Goal: Task Accomplishment & Management: Complete application form

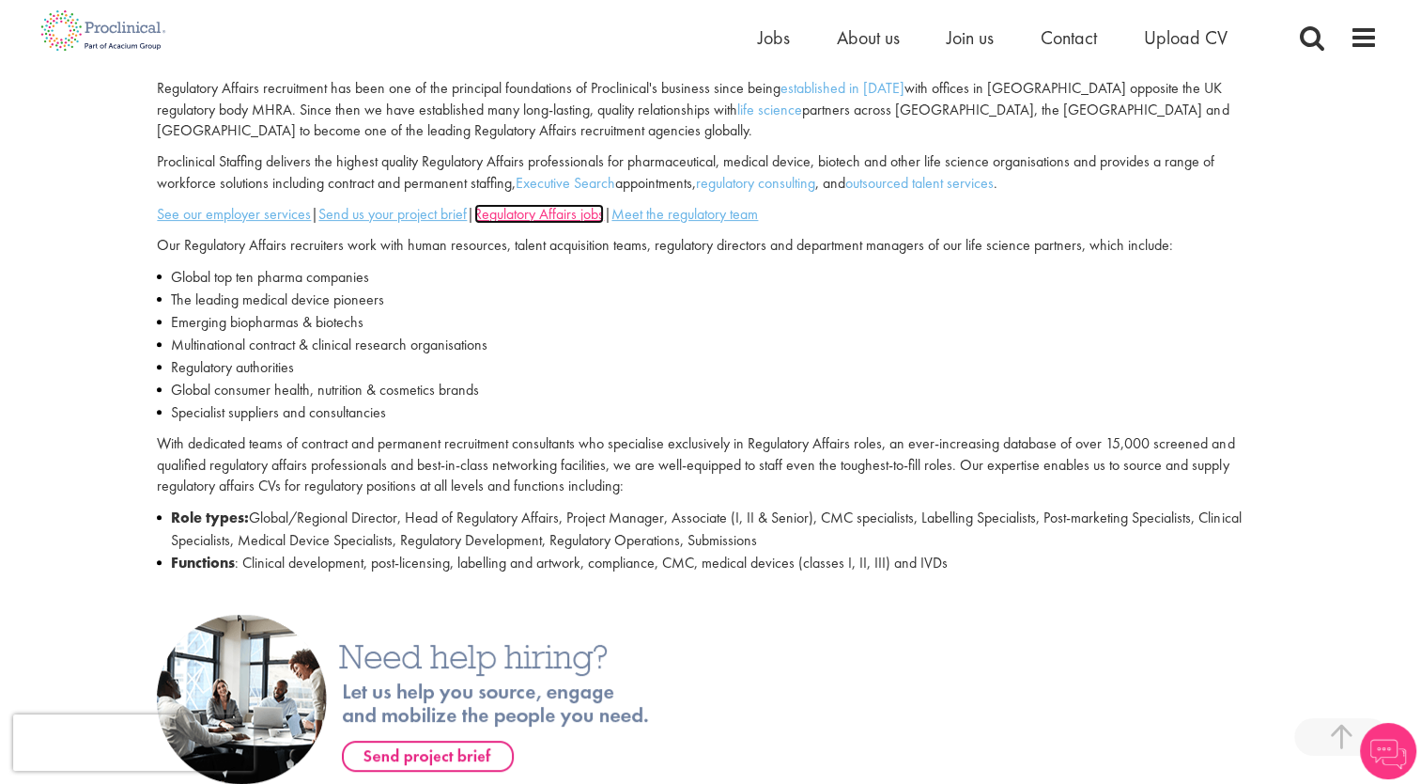
click at [592, 219] on u "Regulatory Affairs jobs" at bounding box center [539, 214] width 130 height 20
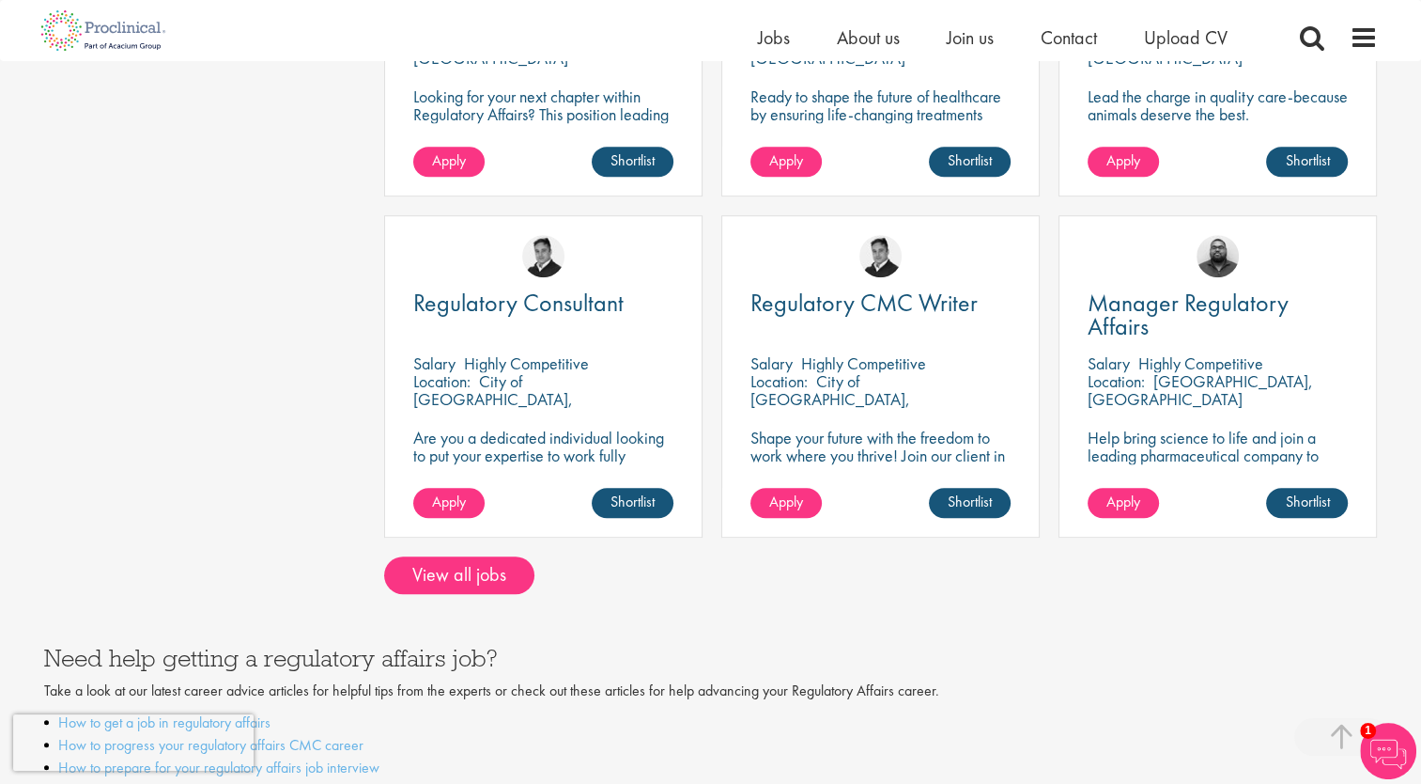
scroll to position [956, 0]
click at [456, 569] on link "View all jobs" at bounding box center [459, 574] width 150 height 38
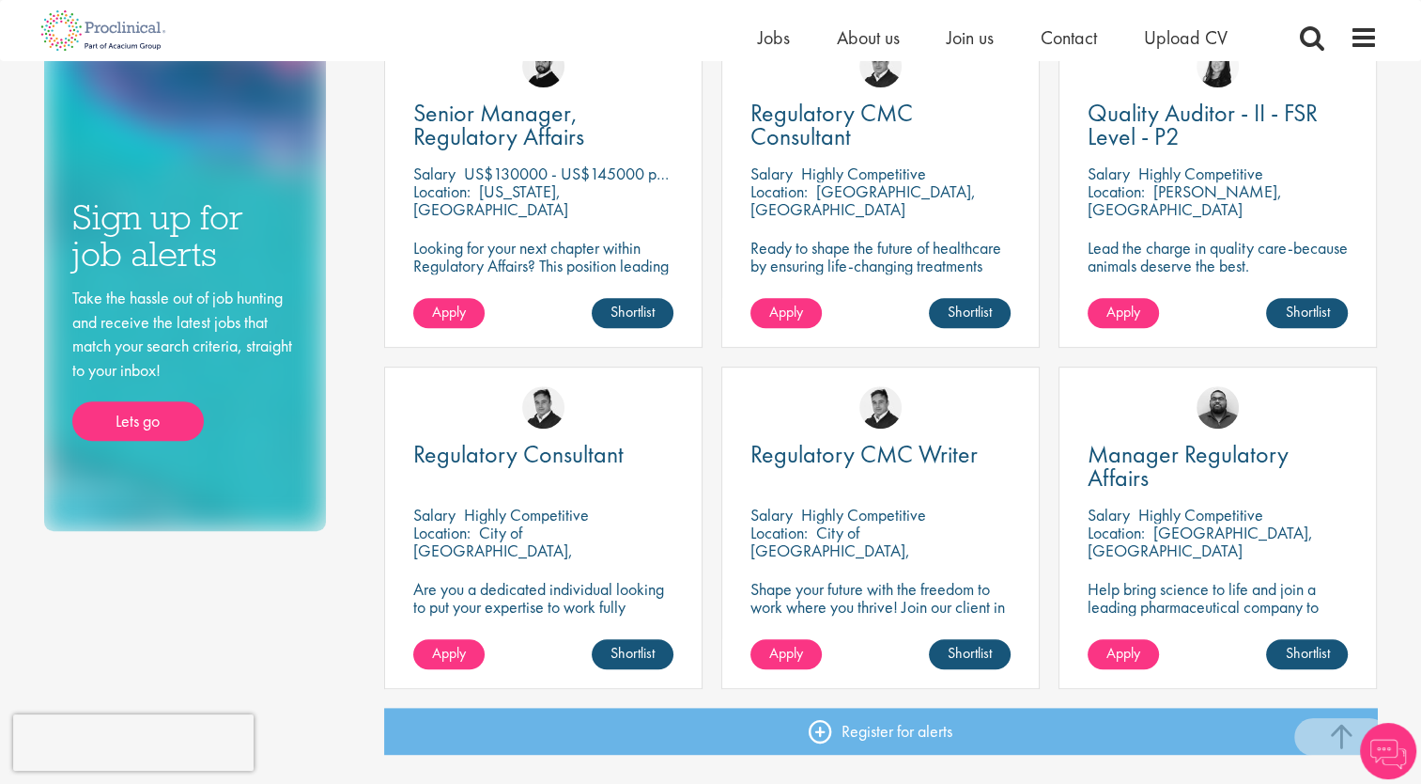
scroll to position [735, 0]
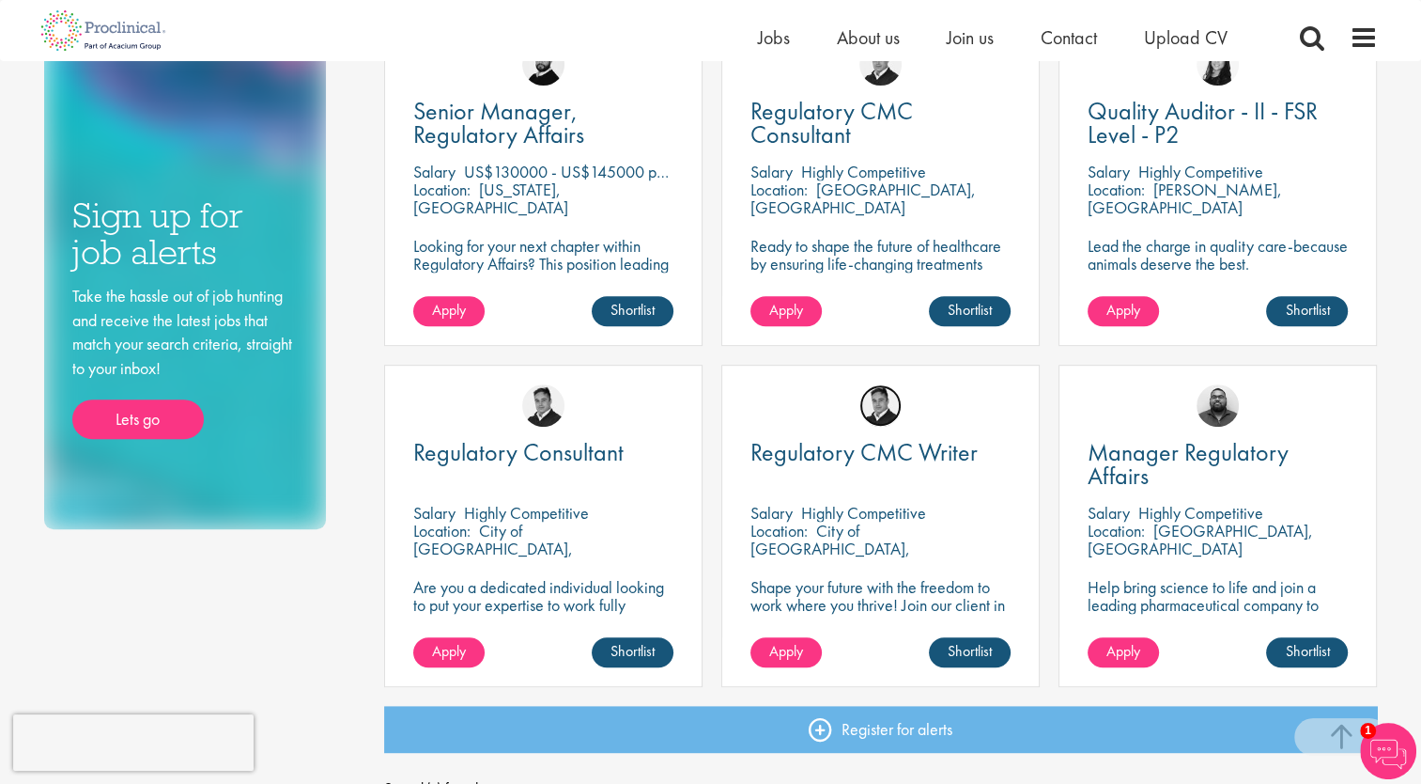
click at [879, 406] on img at bounding box center [881, 405] width 42 height 42
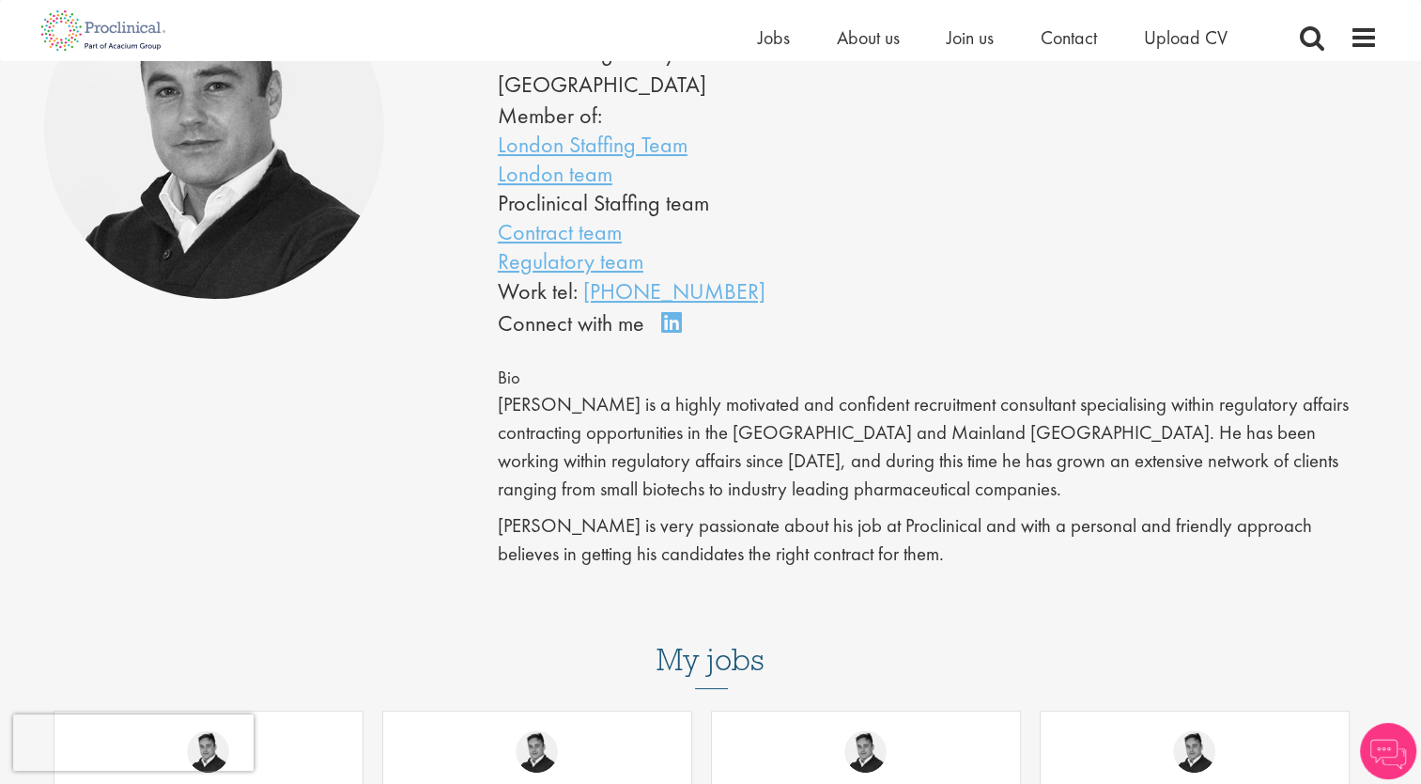
scroll to position [254, 0]
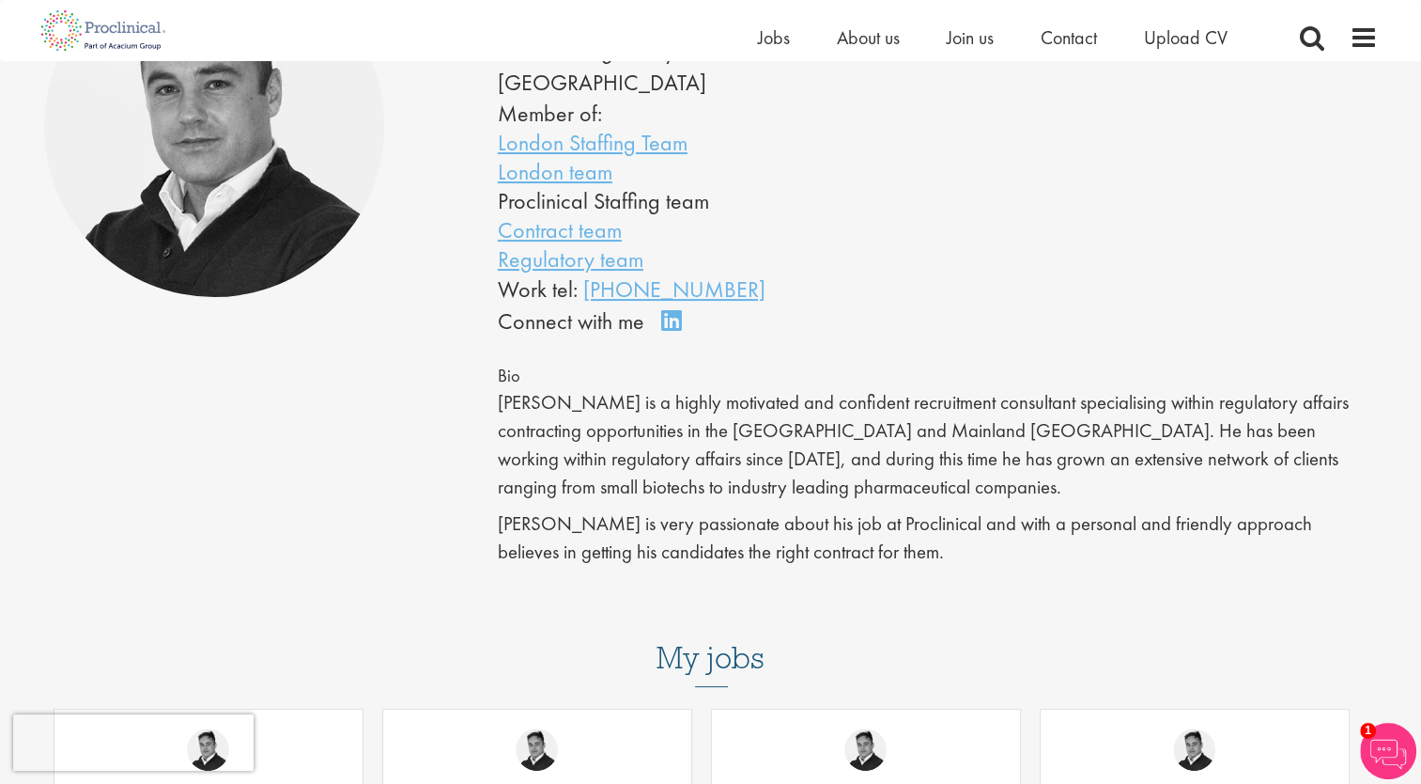
click at [1379, 734] on img at bounding box center [1388, 750] width 56 height 56
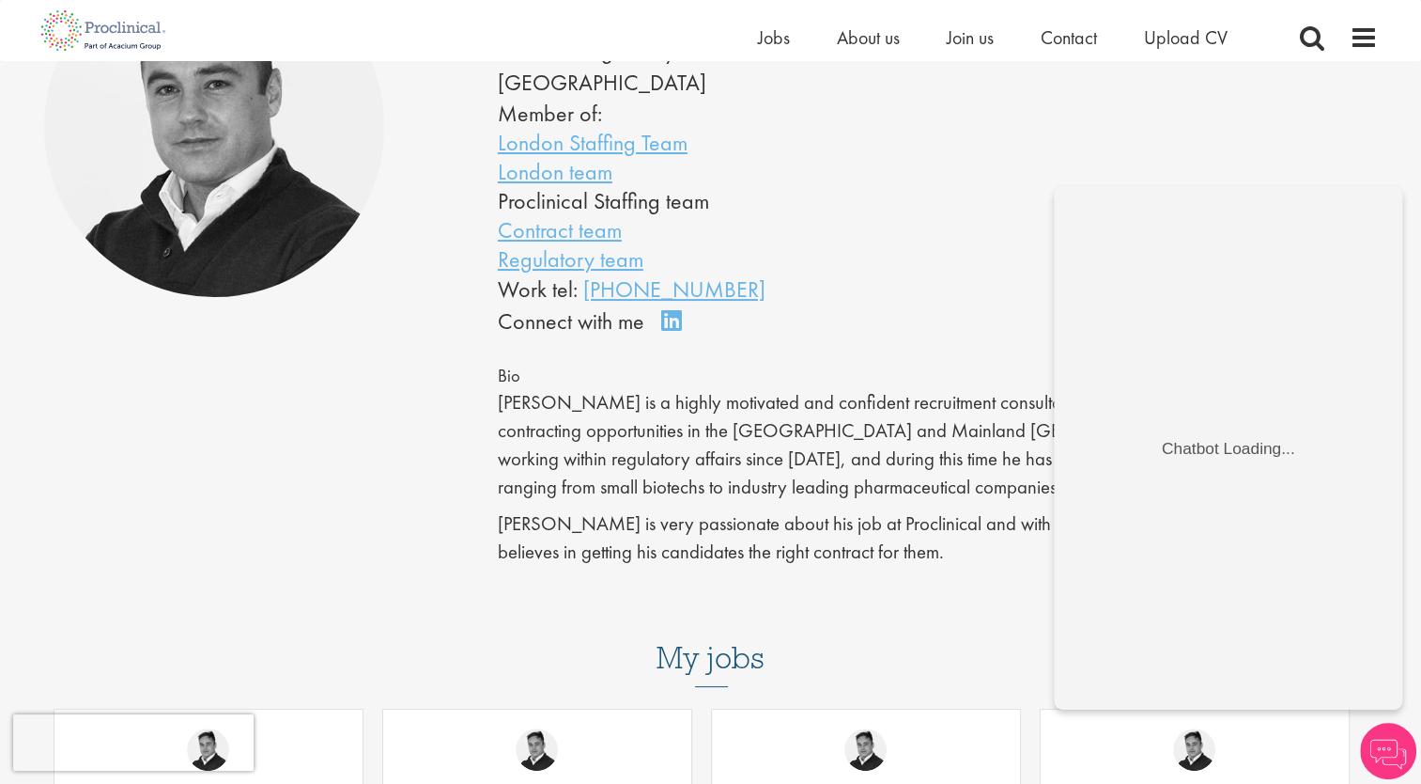
click at [996, 165] on div "Peter Duvall Contract Regulatory Lead - Europe Member of: London Staffing Team …" at bounding box center [938, 147] width 908 height 381
click at [1390, 753] on img at bounding box center [1388, 750] width 56 height 56
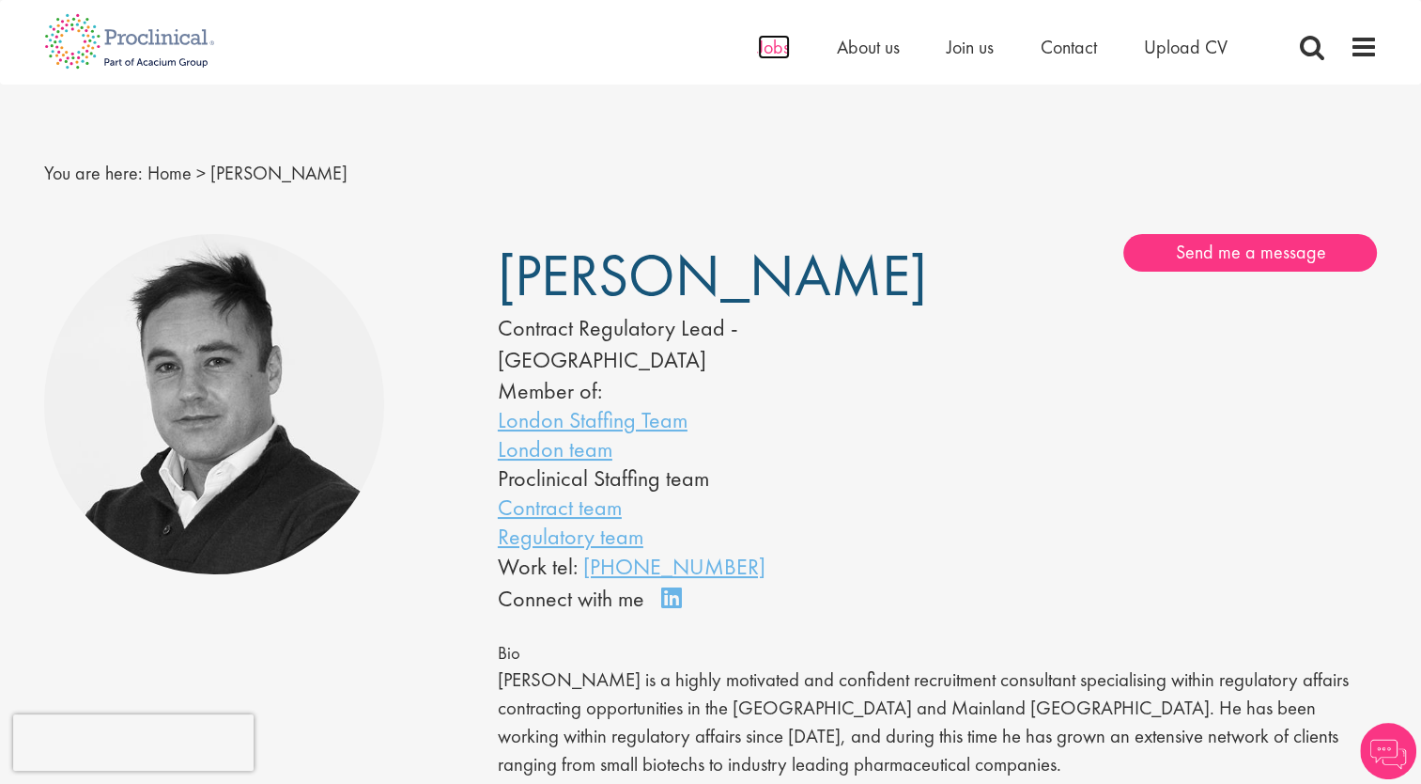
click at [766, 43] on span "Jobs" at bounding box center [774, 47] width 32 height 24
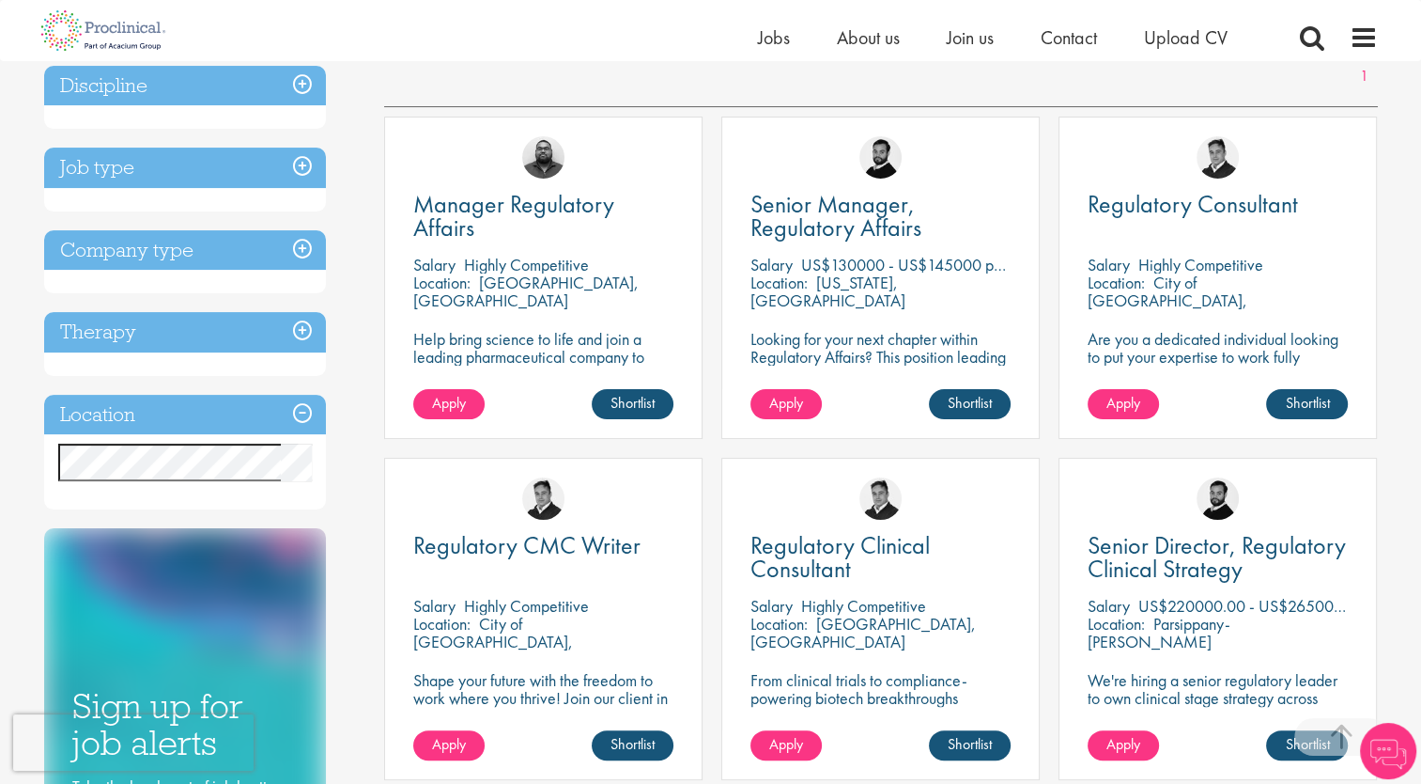
scroll to position [303, 0]
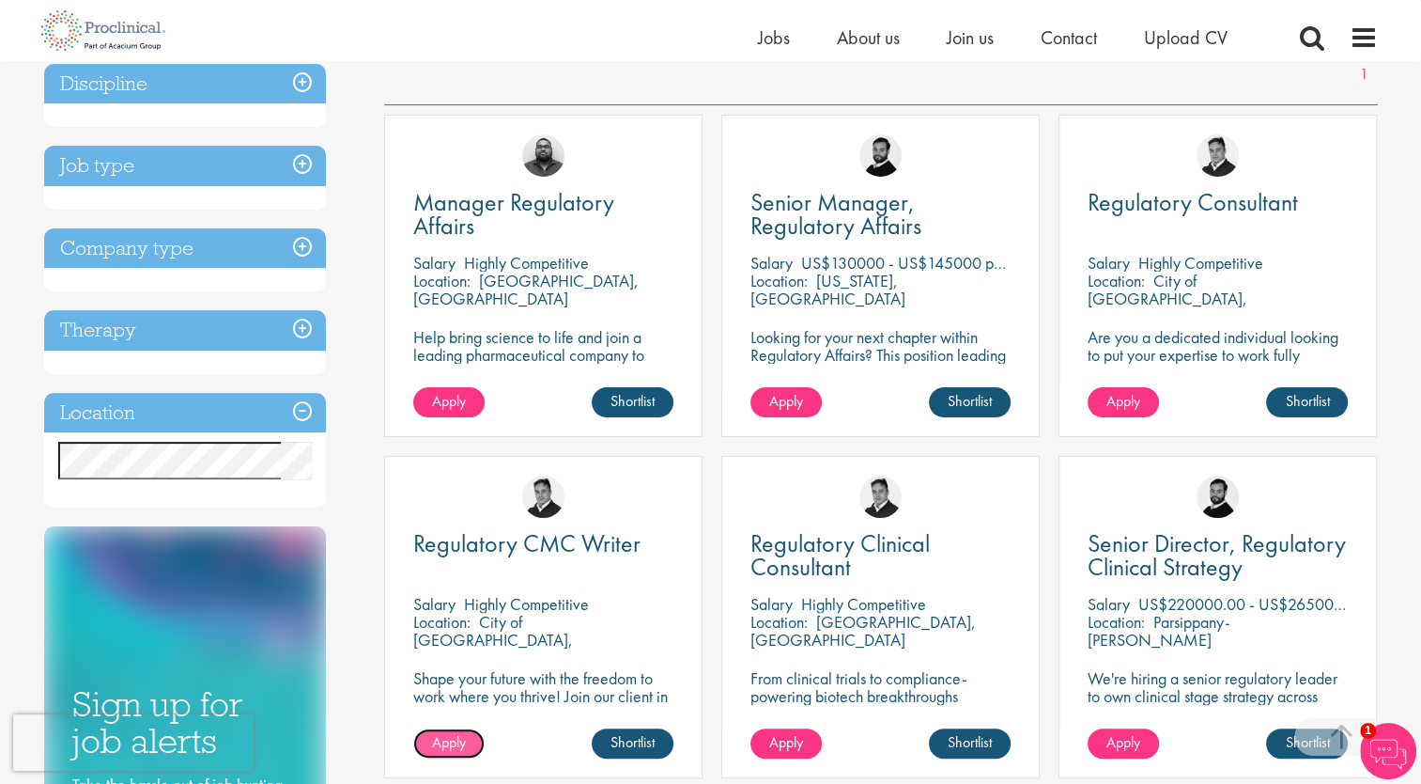
click at [446, 745] on span "Apply" at bounding box center [449, 742] width 34 height 20
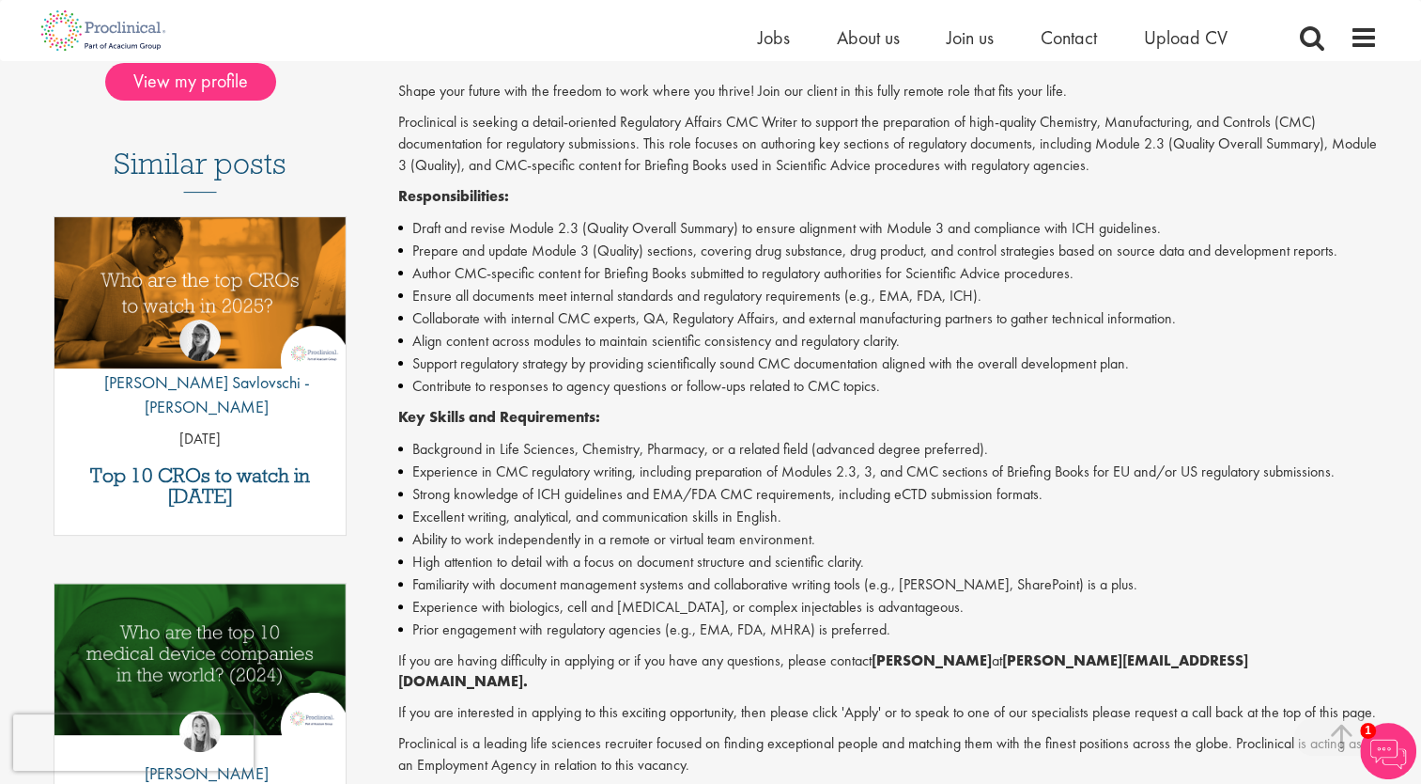
scroll to position [464, 0]
